Goal: Task Accomplishment & Management: Complete application form

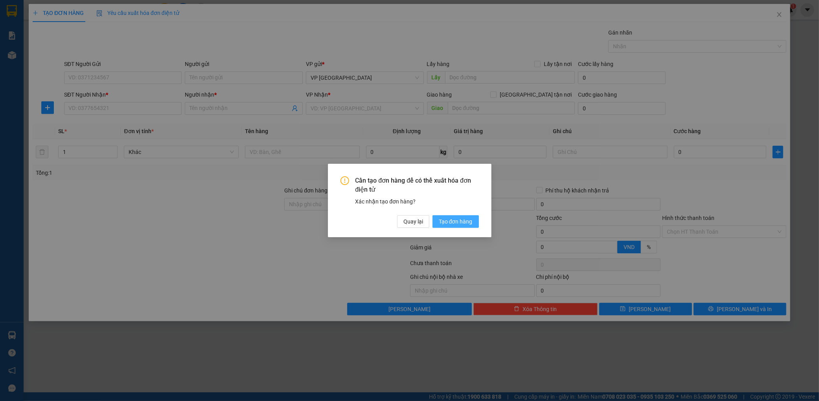
click at [470, 221] on span "Tạo đơn hàng" at bounding box center [456, 221] width 34 height 9
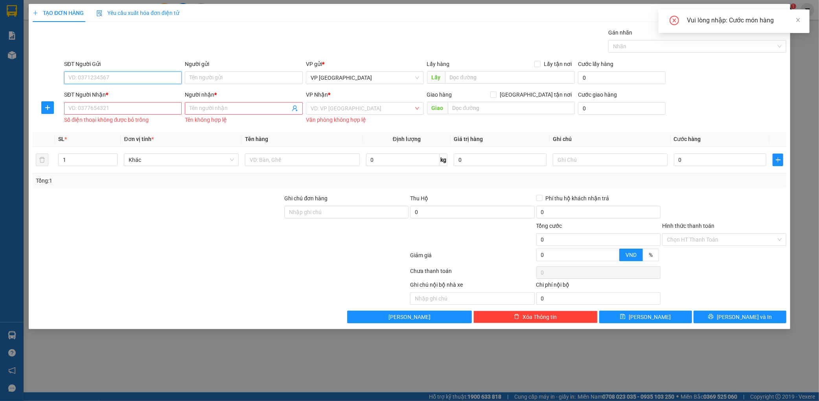
click at [119, 79] on input "SĐT Người Gửi" at bounding box center [123, 78] width 118 height 13
click at [119, 88] on div "0983399956" at bounding box center [123, 93] width 118 height 13
type input "0983399956"
click at [119, 107] on input "SĐT Người Nhận *" at bounding box center [123, 108] width 118 height 13
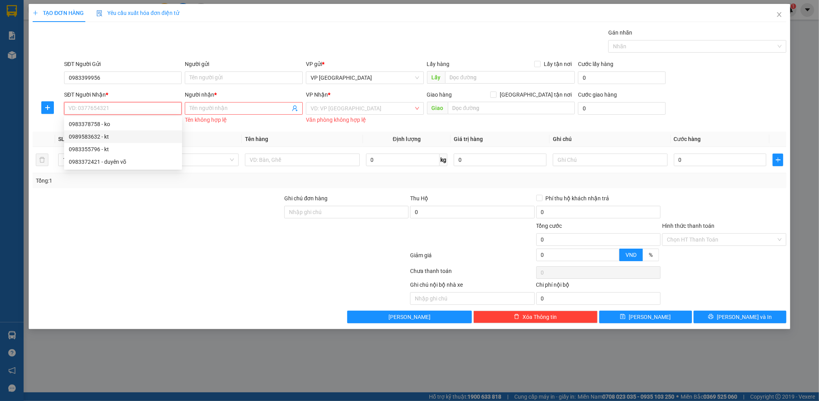
click at [122, 135] on div "0989583632 - kt" at bounding box center [123, 137] width 109 height 9
type input "0989583632"
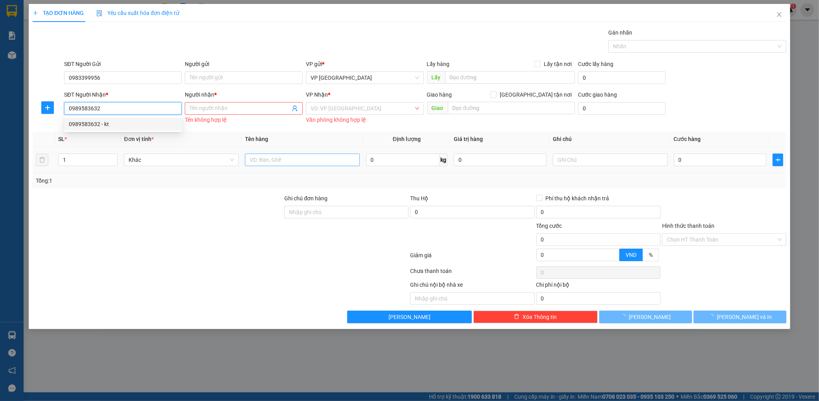
type input "kt"
type input "ka"
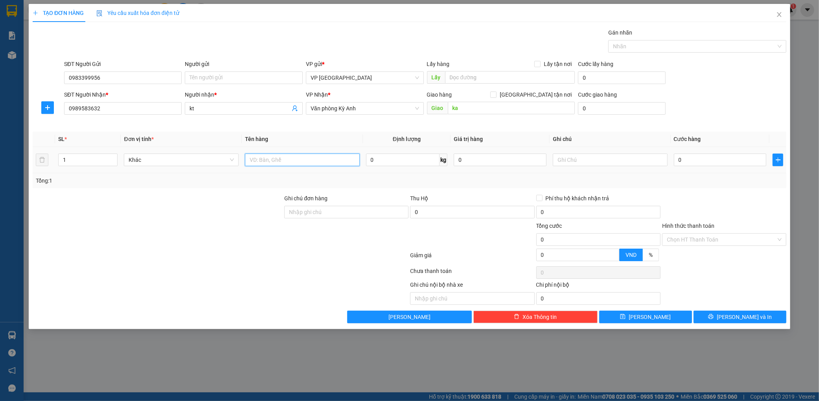
click at [319, 166] on input "text" at bounding box center [302, 160] width 115 height 13
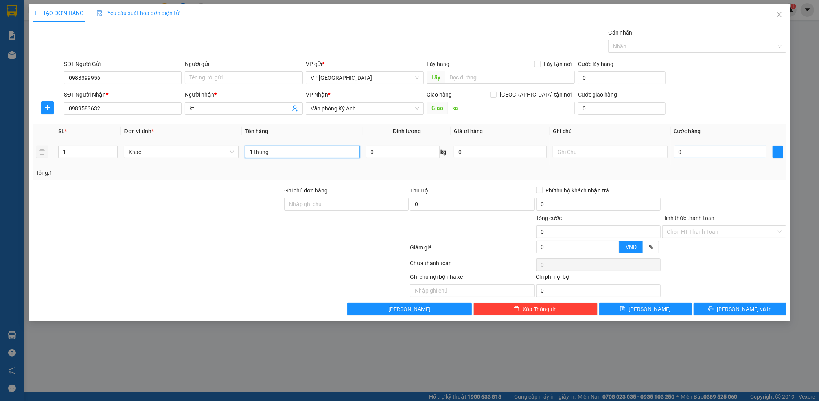
type input "1 thùng"
click at [682, 151] on input "0" at bounding box center [720, 152] width 93 height 13
type input "001"
type input "1"
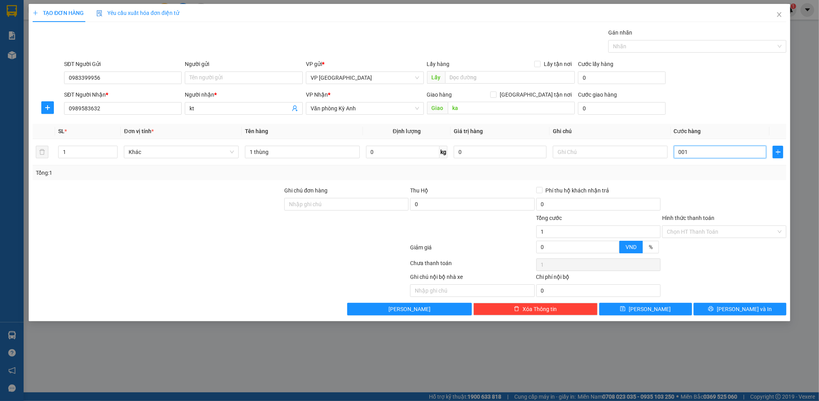
type input "0.012"
type input "12"
type input "00.120"
type input "120"
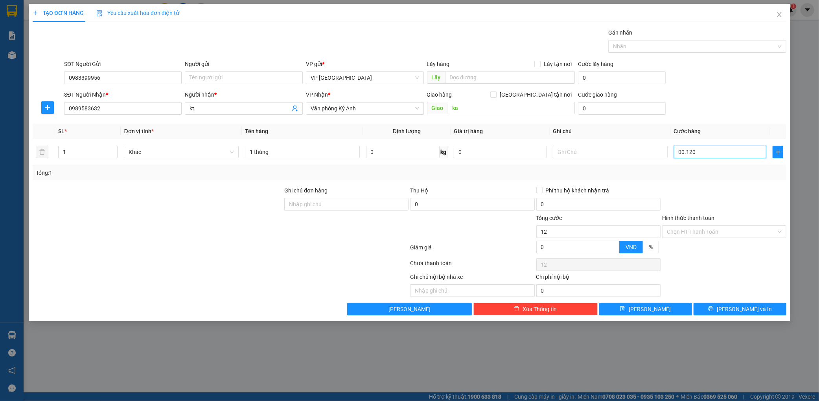
type input "120"
type input "0.001.200"
type input "1.200"
type input "000.012.000"
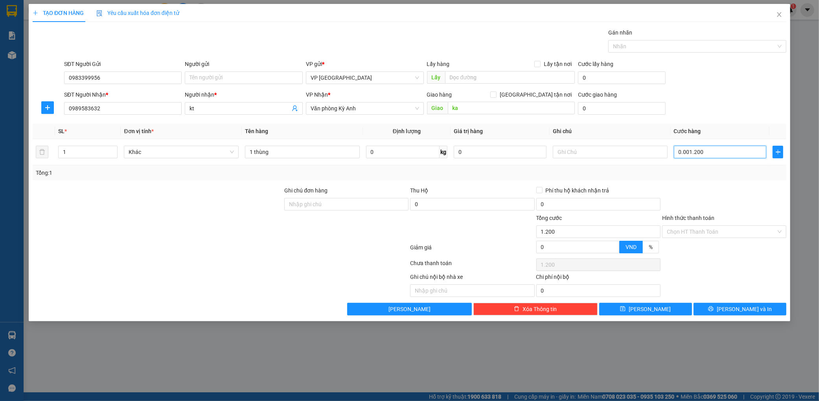
type input "12.000"
type input "00.000.120.000"
type input "120.000"
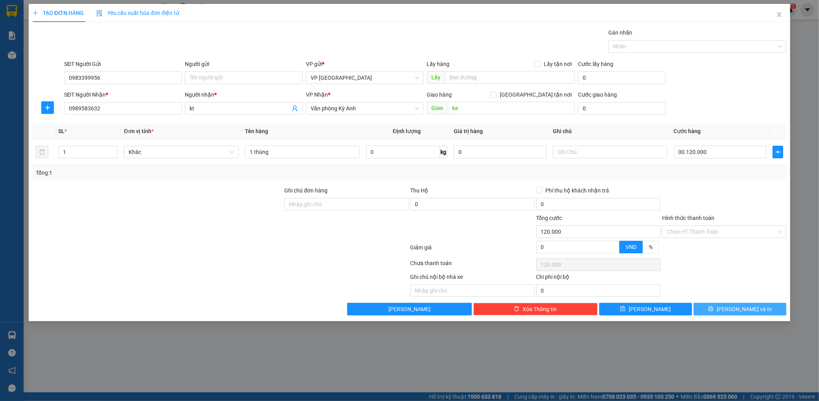
click at [768, 315] on button "[PERSON_NAME] và In" at bounding box center [740, 309] width 93 height 13
type input "120.000"
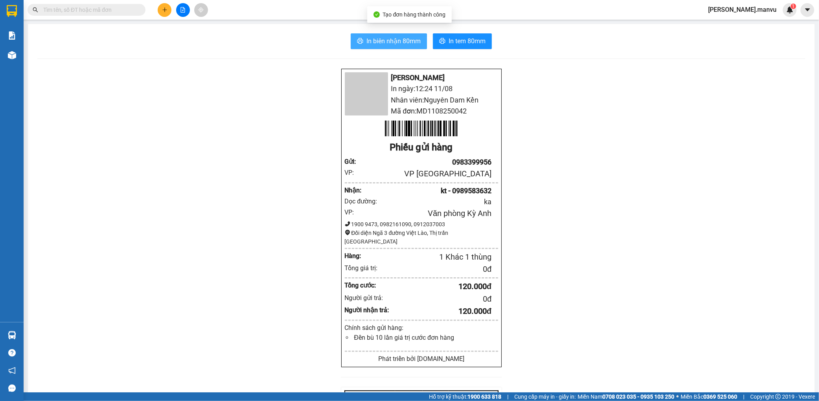
click at [366, 40] on span "In biên nhận 80mm" at bounding box center [393, 41] width 54 height 10
